Goal: Task Accomplishment & Management: Manage account settings

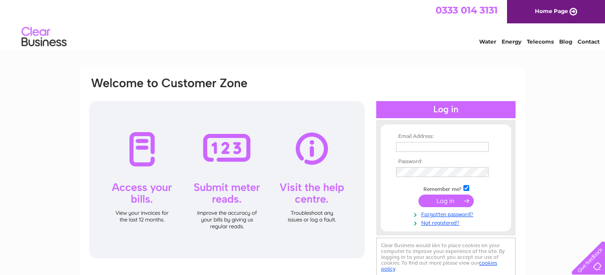
click at [406, 145] on input "text" at bounding box center [442, 147] width 93 height 10
type input "mervynpovey1942@live.com"
click at [435, 200] on input "submit" at bounding box center [446, 201] width 55 height 13
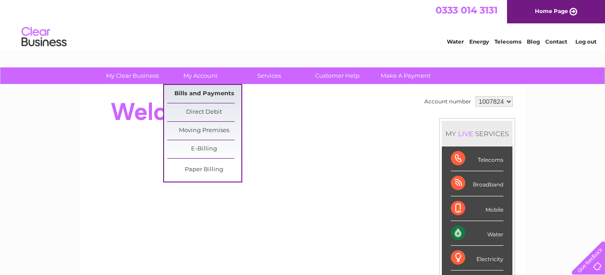
click at [198, 91] on link "Bills and Payments" at bounding box center [204, 94] width 74 height 18
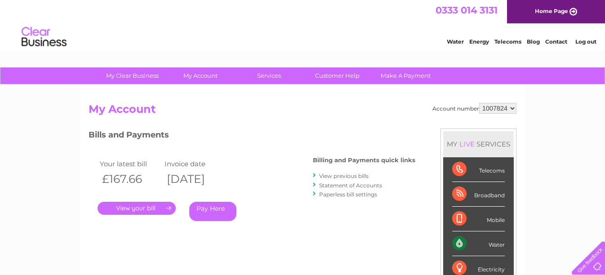
click at [154, 207] on link "." at bounding box center [137, 208] width 78 height 13
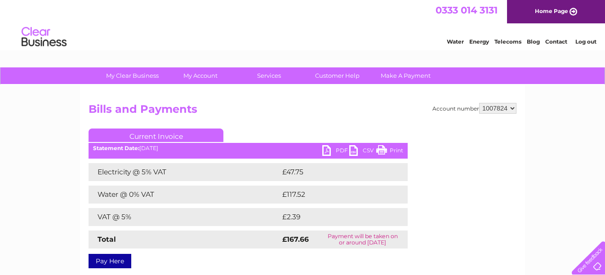
click at [154, 207] on div "Electricity @ 5% VAT £47.75 Water @ 0% VAT £117.52 VAT @ 5% £2.39 Total £167.66" at bounding box center [248, 205] width 319 height 85
click at [395, 149] on link "Print" at bounding box center [389, 151] width 27 height 13
click at [134, 225] on td "VAT @ 5%" at bounding box center [185, 217] width 192 height 18
